Goal: Task Accomplishment & Management: Use online tool/utility

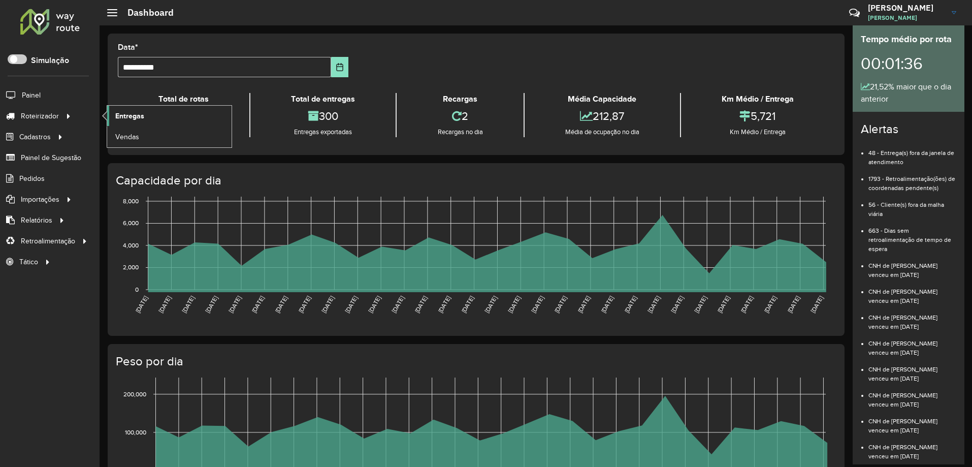
click at [126, 116] on span "Entregas" at bounding box center [129, 116] width 29 height 11
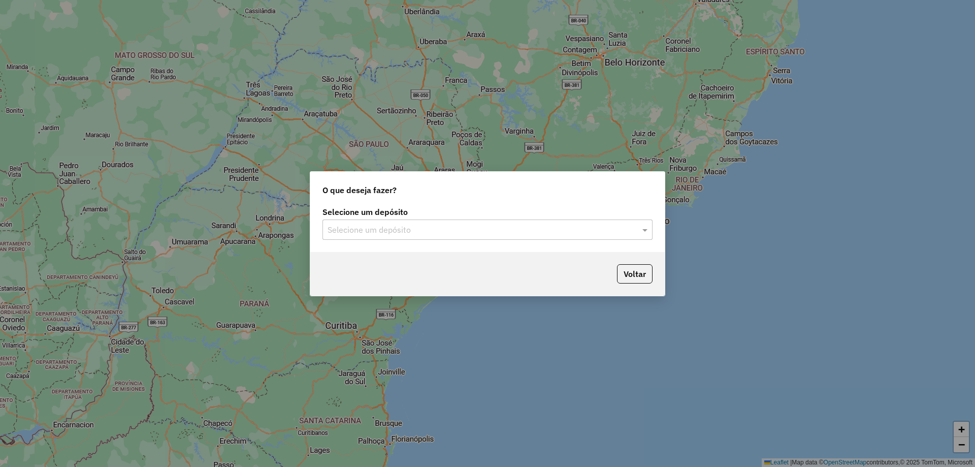
click at [378, 228] on input "text" at bounding box center [477, 230] width 300 height 12
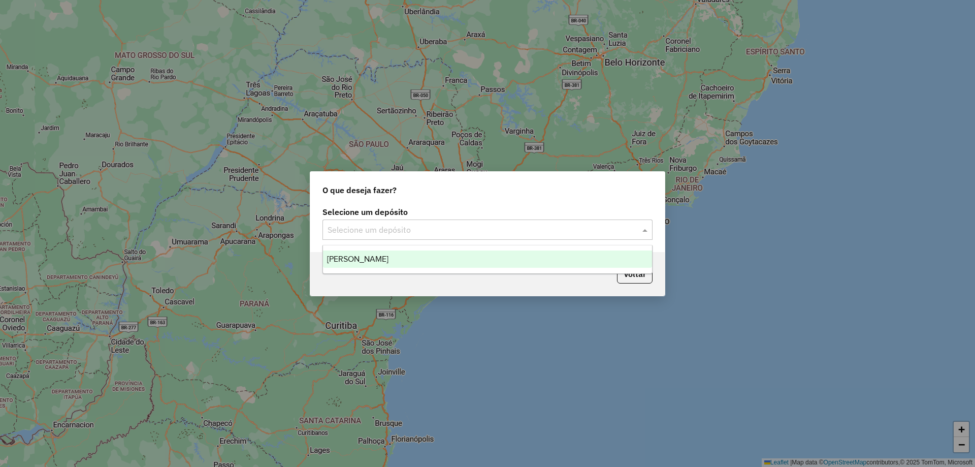
click at [388, 266] on div "Pereira" at bounding box center [487, 258] width 329 height 17
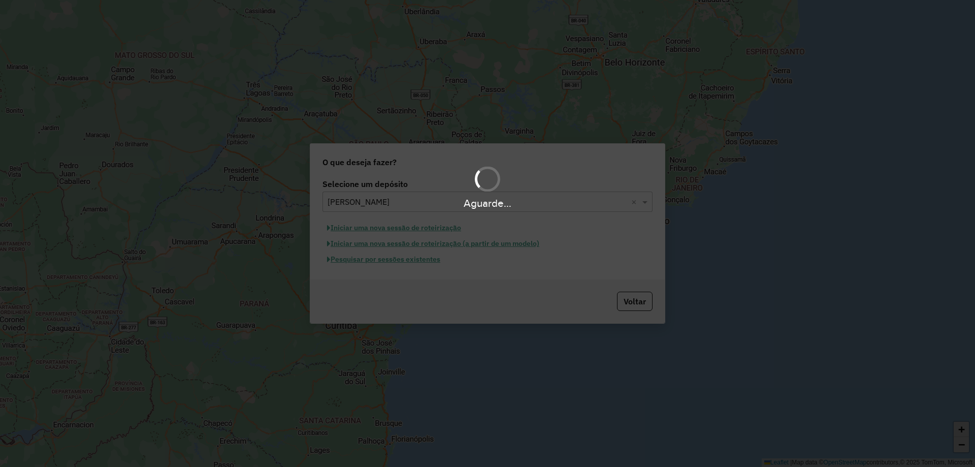
click at [399, 263] on div "Aguarde..." at bounding box center [487, 233] width 975 height 467
click at [398, 262] on div "Aguarde..." at bounding box center [487, 233] width 975 height 467
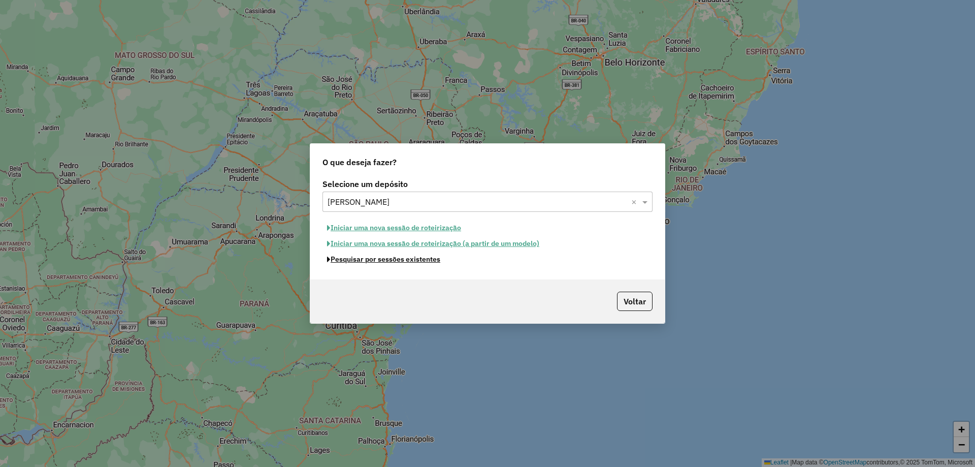
click at [398, 262] on button "Pesquisar por sessões existentes" at bounding box center [383, 259] width 122 height 16
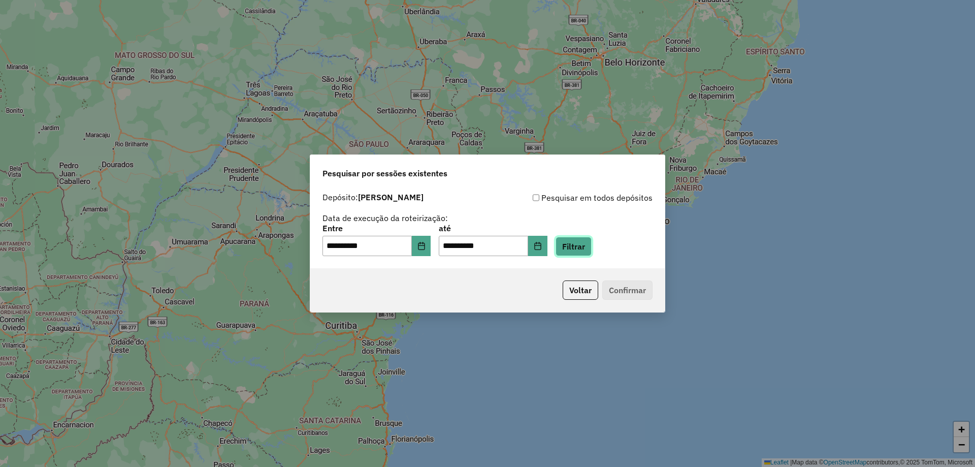
click at [586, 244] on button "Filtrar" at bounding box center [573, 246] width 36 height 19
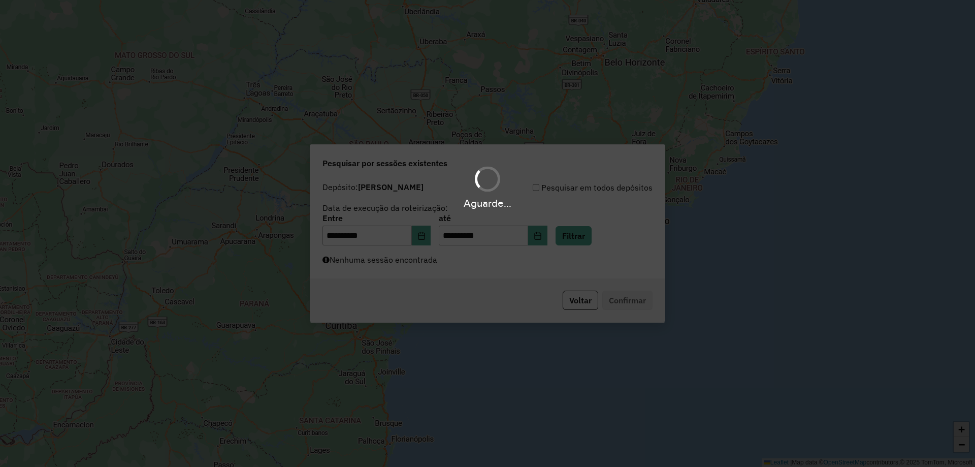
click at [413, 268] on div "Aguarde..." at bounding box center [487, 233] width 975 height 467
click at [410, 268] on div "Aguarde..." at bounding box center [487, 233] width 975 height 467
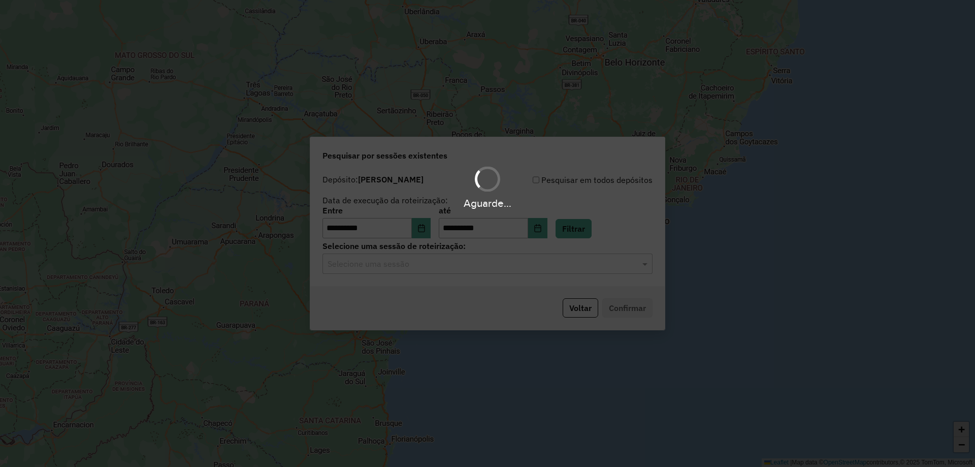
click at [410, 268] on div "Aguarde..." at bounding box center [487, 233] width 975 height 467
click at [410, 267] on div "Aguarde..." at bounding box center [487, 233] width 975 height 467
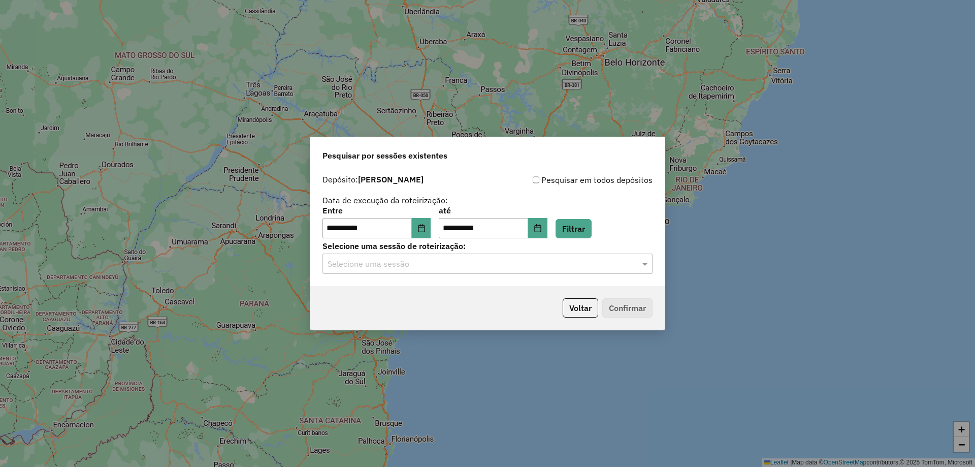
click at [410, 268] on input "text" at bounding box center [477, 264] width 300 height 12
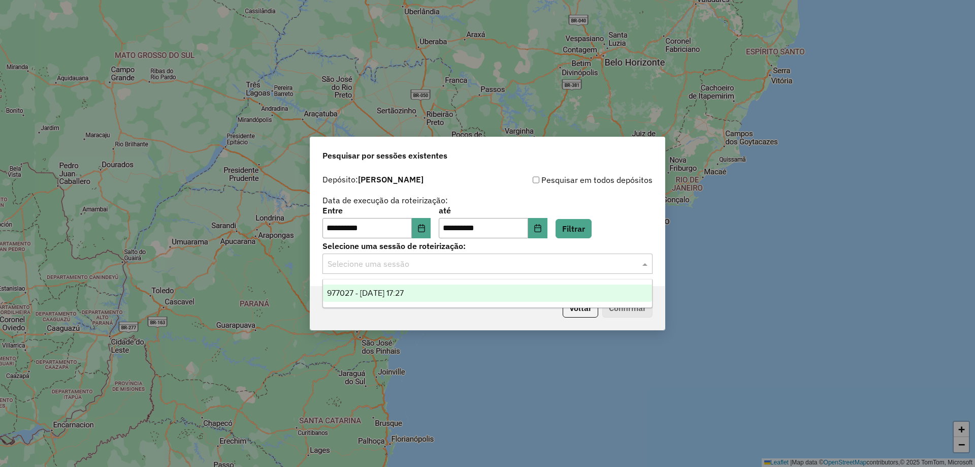
drag, startPoint x: 408, startPoint y: 277, endPoint x: 407, endPoint y: 282, distance: 5.1
click at [407, 282] on ng-dropdown-panel "977027 - 11/08/2025 17:27" at bounding box center [487, 293] width 330 height 29
click at [426, 289] on div "977027 - 11/08/2025 17:27" at bounding box center [487, 292] width 329 height 17
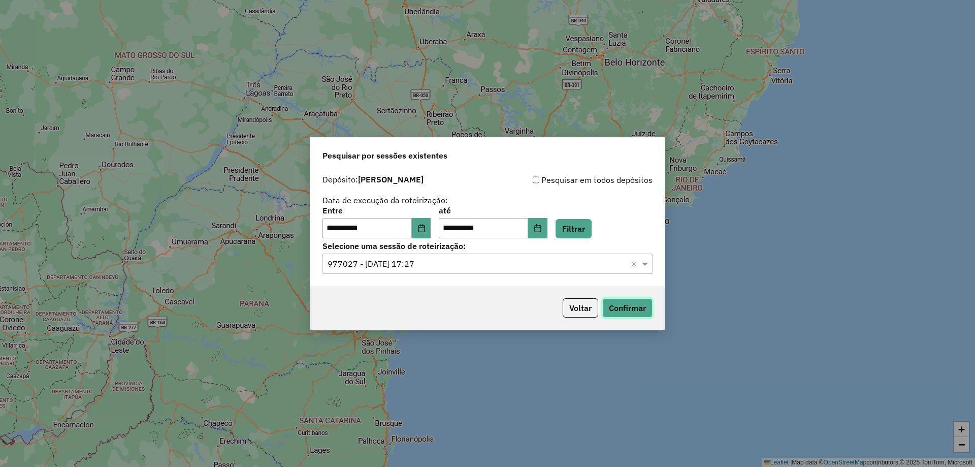
click at [618, 312] on button "Confirmar" at bounding box center [627, 307] width 50 height 19
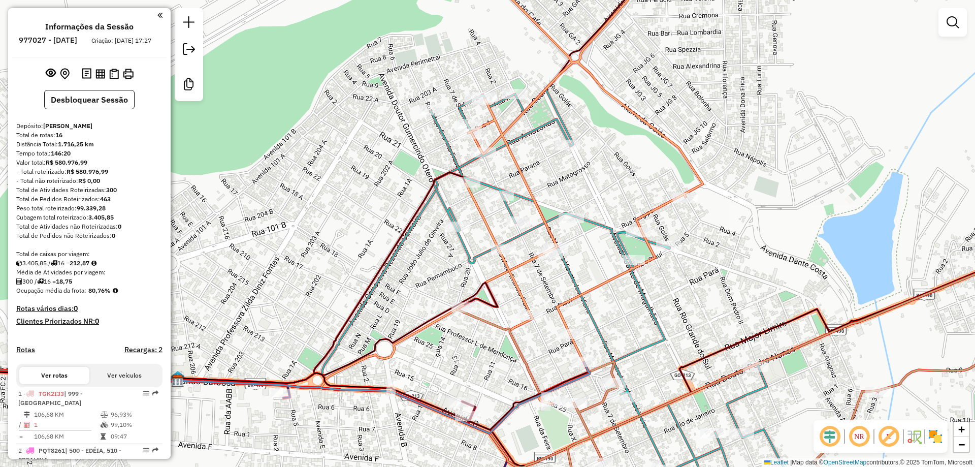
click at [442, 185] on div "Janela de atendimento Grade de atendimento Capacidade Transportadoras Veículos …" at bounding box center [487, 233] width 975 height 467
